Goal: Book appointment/travel/reservation

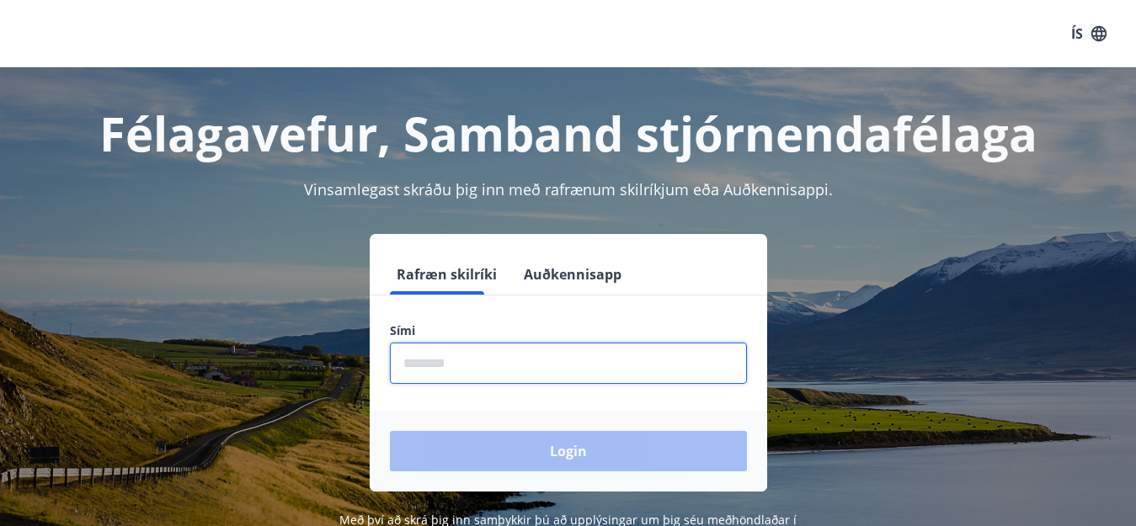
click at [466, 360] on input "phone" at bounding box center [568, 363] width 357 height 41
type input "*"
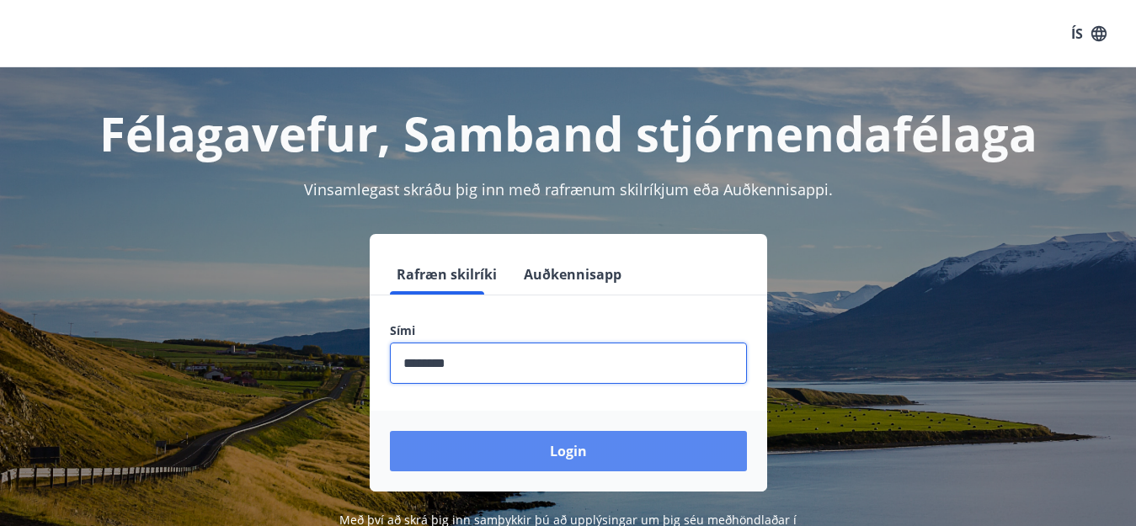
type input "********"
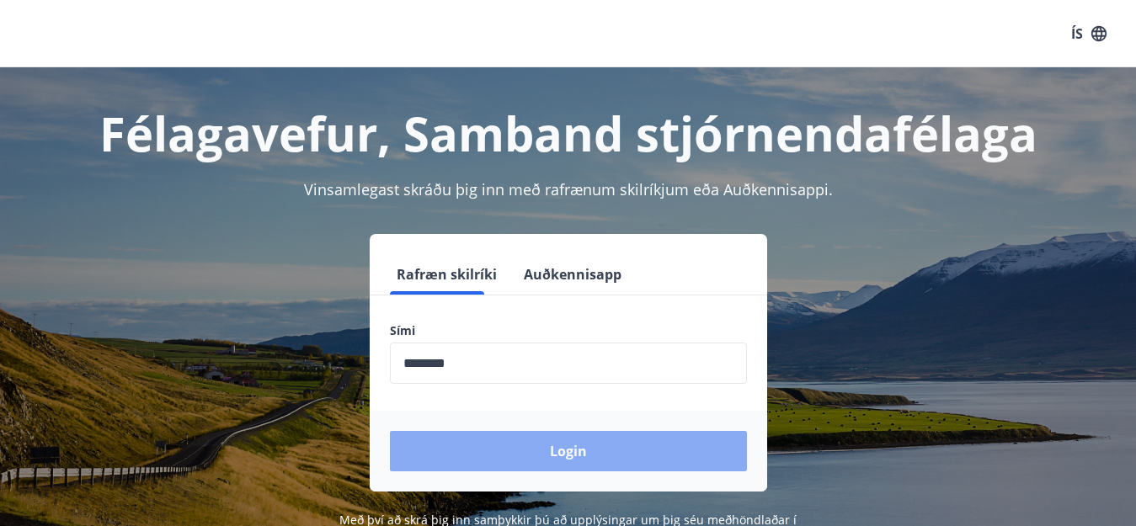
click at [515, 444] on button "Login" at bounding box center [568, 451] width 357 height 40
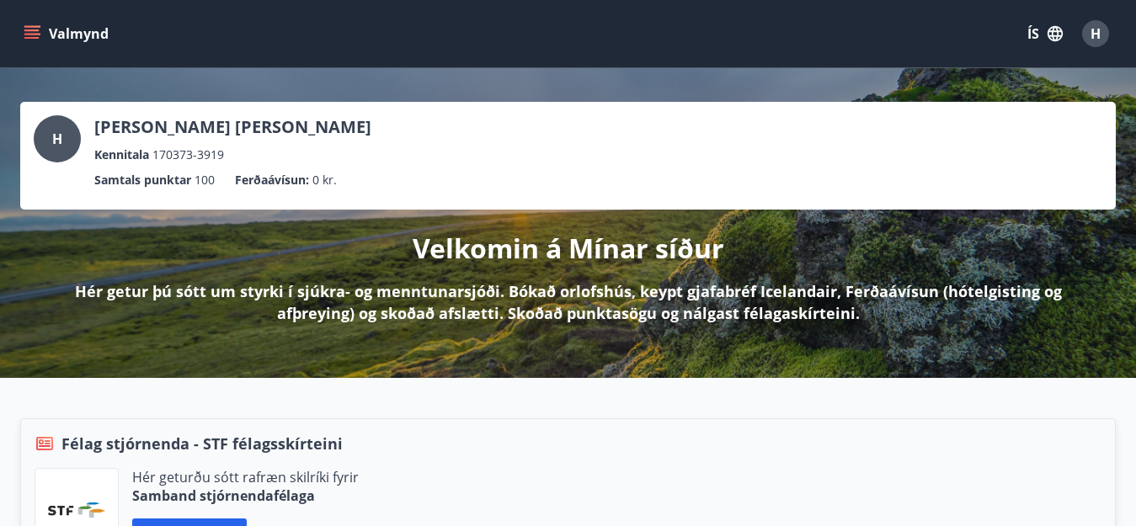
click at [32, 35] on icon "menu" at bounding box center [33, 34] width 19 height 2
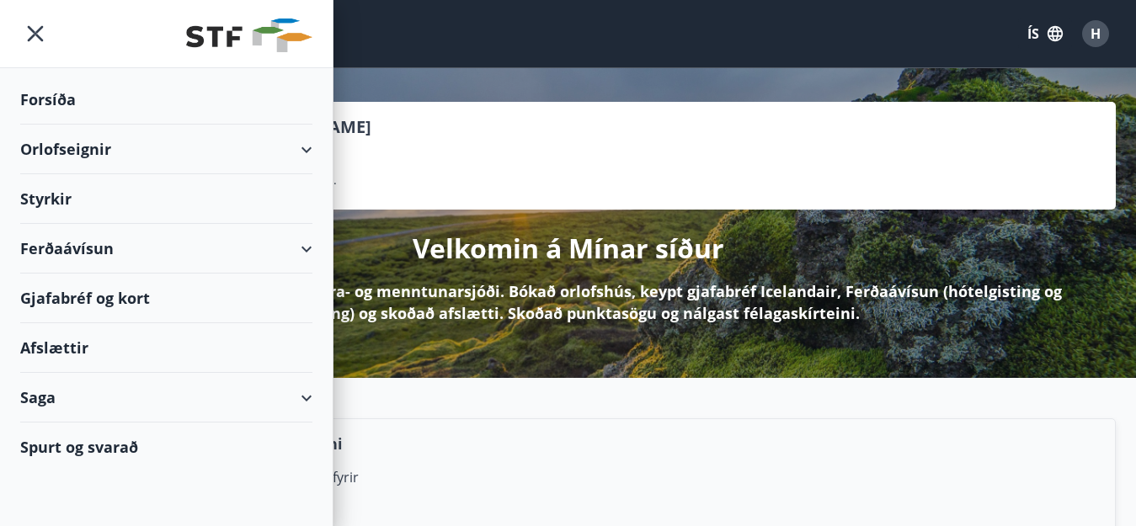
click at [109, 147] on div "Orlofseignir" at bounding box center [166, 150] width 292 height 50
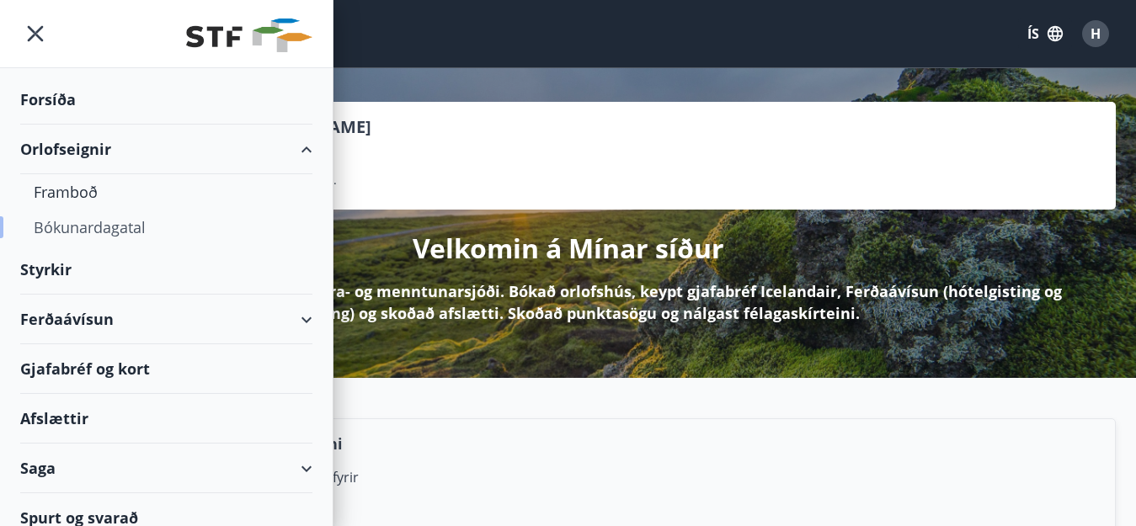
click at [94, 228] on div "Bókunardagatal" at bounding box center [166, 227] width 265 height 35
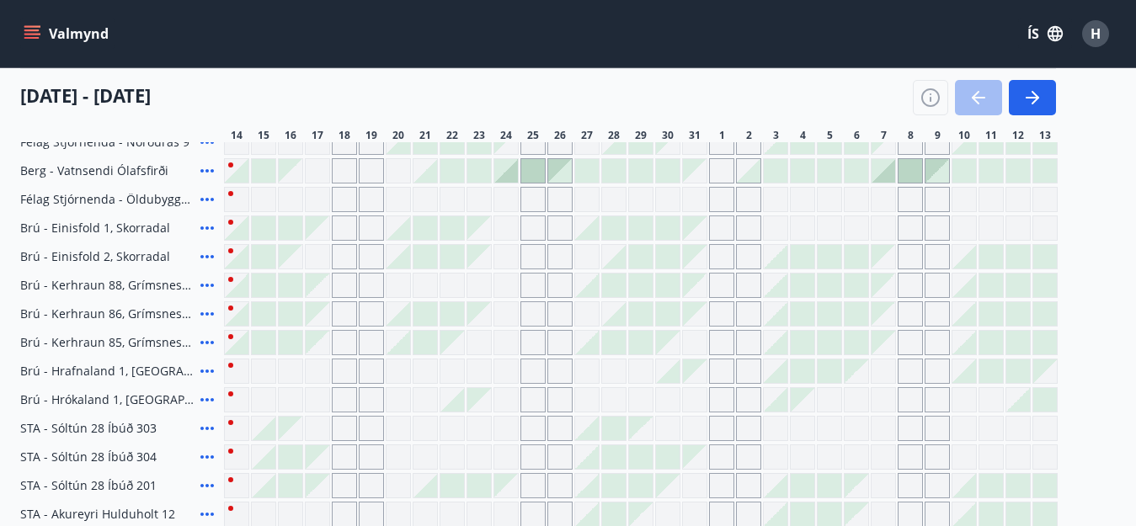
scroll to position [337, 0]
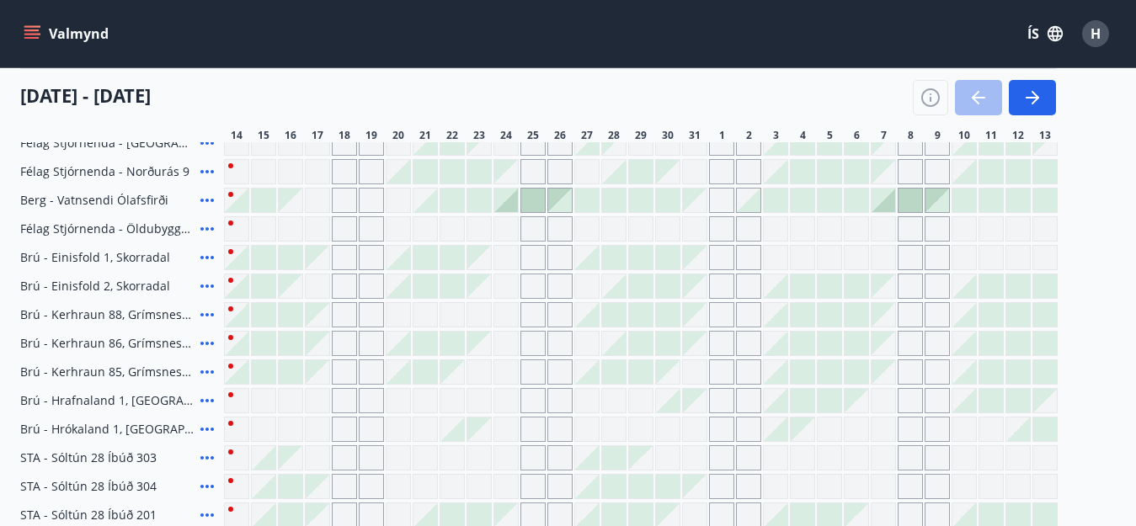
click at [324, 260] on div "Gráir dagar eru ekki bókanlegir" at bounding box center [318, 258] width 24 height 24
click at [382, 259] on div "Gráir dagar eru ekki bókanlegir" at bounding box center [371, 257] width 25 height 25
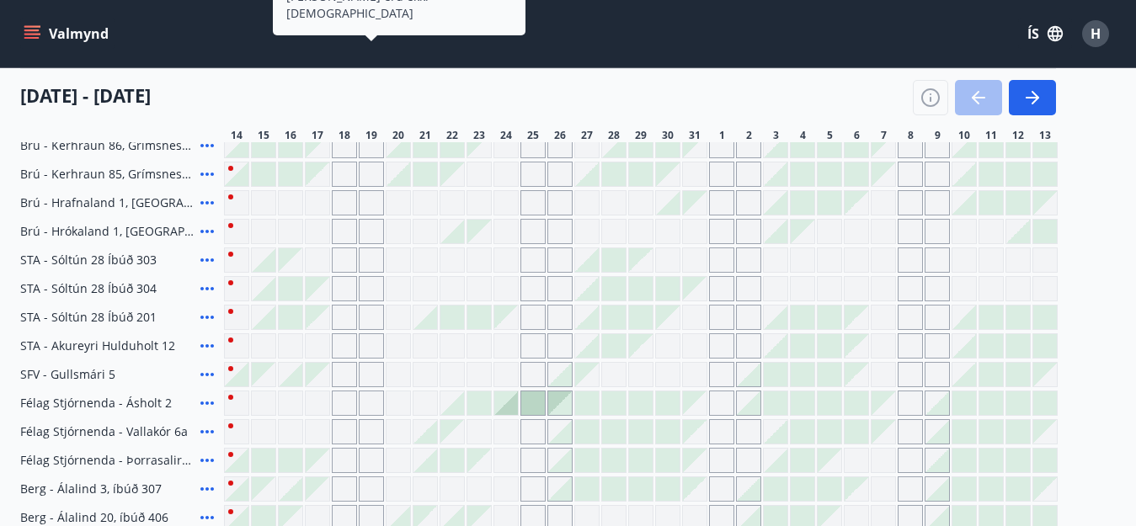
scroll to position [505, 0]
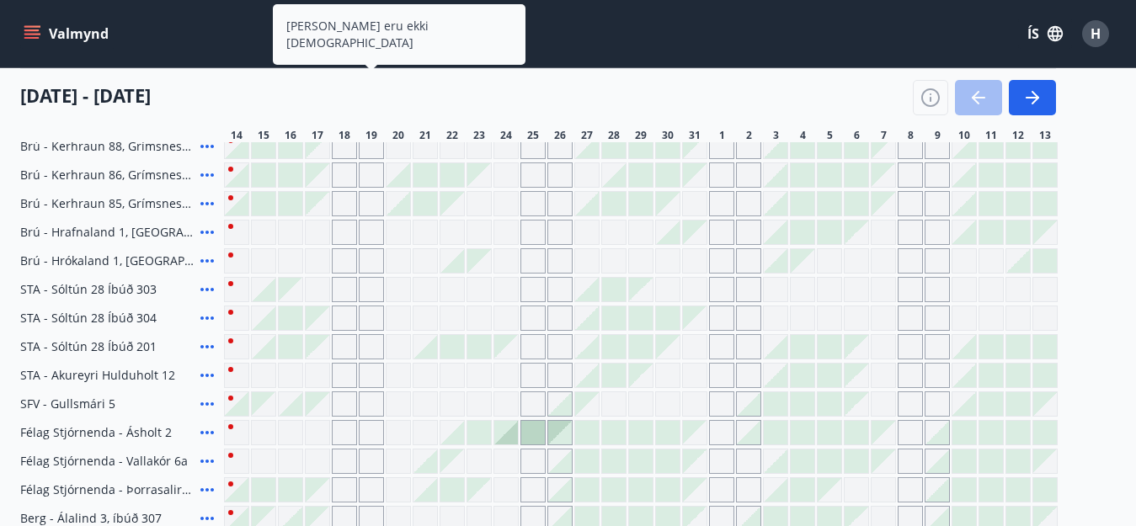
click at [151, 432] on span "Félag Stjórnenda - Ásholt 2" at bounding box center [96, 432] width 152 height 17
click at [166, 430] on span "Félag Stjórnenda - Ásholt 2" at bounding box center [96, 432] width 152 height 17
click at [129, 436] on span "Félag Stjórnenda - Ásholt 2" at bounding box center [96, 432] width 152 height 17
click at [97, 432] on span "Félag Stjórnenda - Ásholt 2" at bounding box center [96, 432] width 152 height 17
click at [214, 432] on icon at bounding box center [207, 433] width 20 height 20
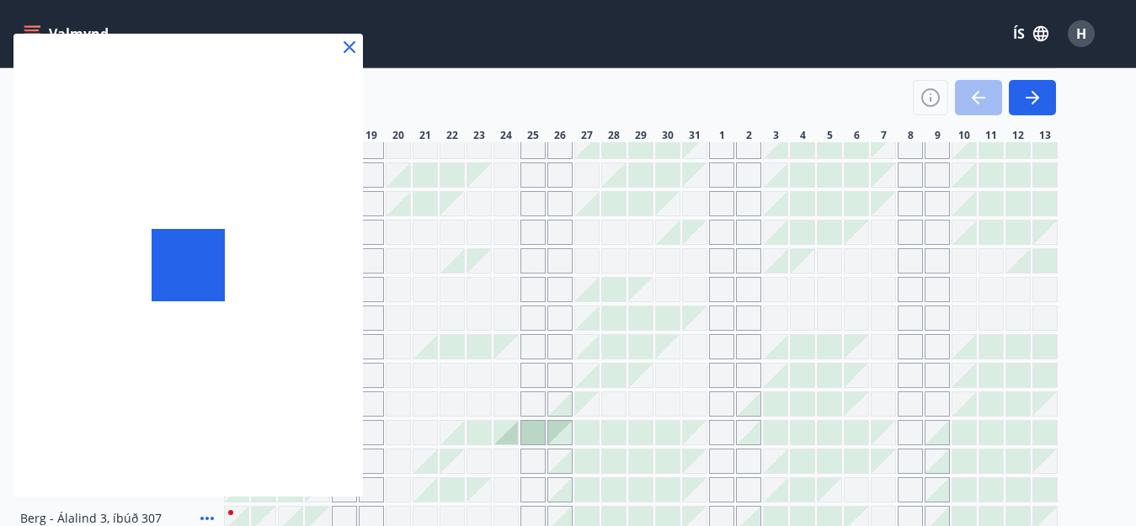
scroll to position [421, 0]
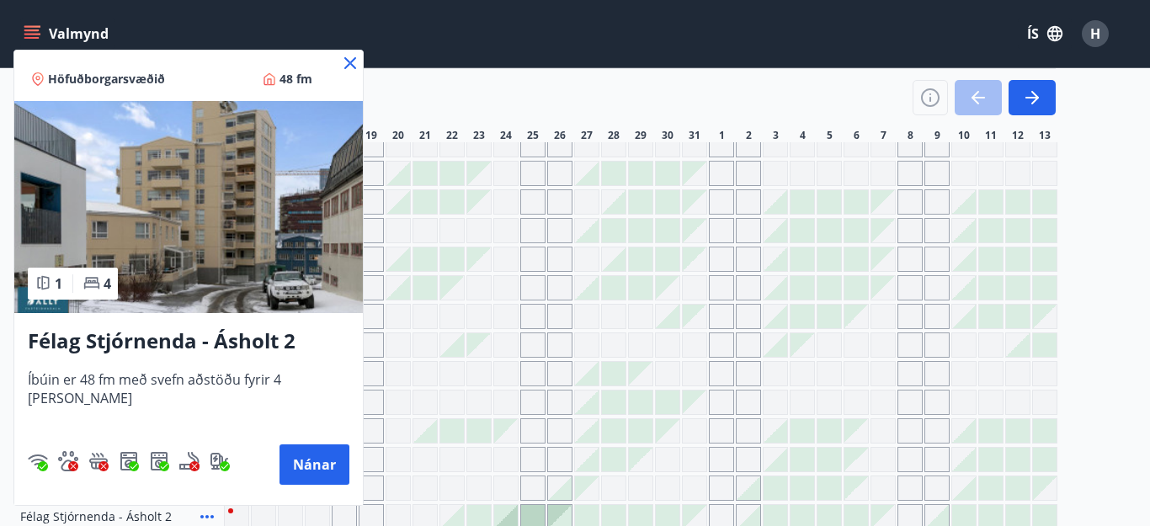
click at [344, 62] on icon at bounding box center [350, 63] width 12 height 12
click at [328, 61] on div "Valmynd ÍS H" at bounding box center [568, 33] width 1136 height 67
click at [328, 62] on div "Valmynd ÍS H" at bounding box center [568, 33] width 1136 height 67
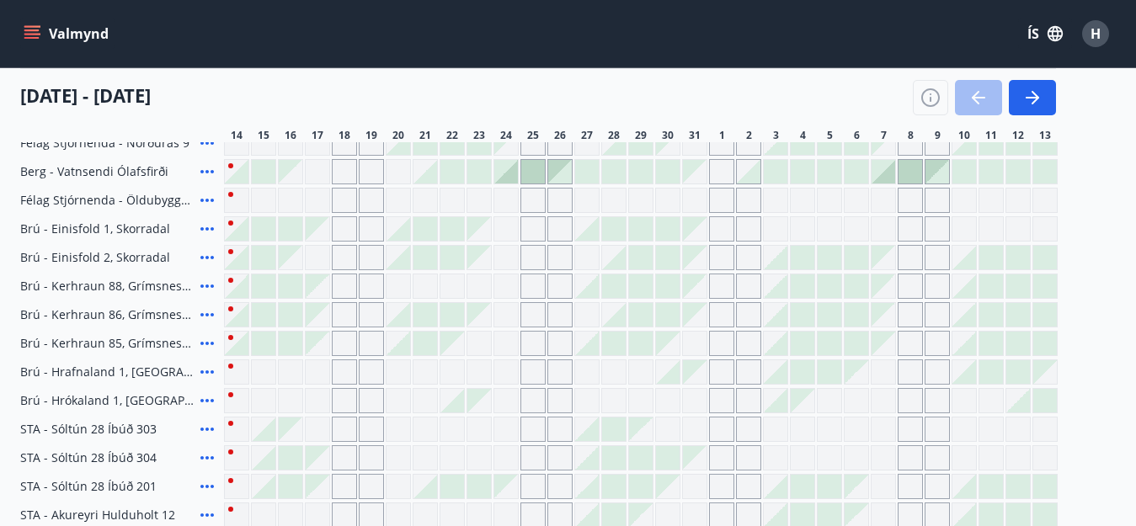
scroll to position [337, 0]
